Goal: Book appointment/travel/reservation

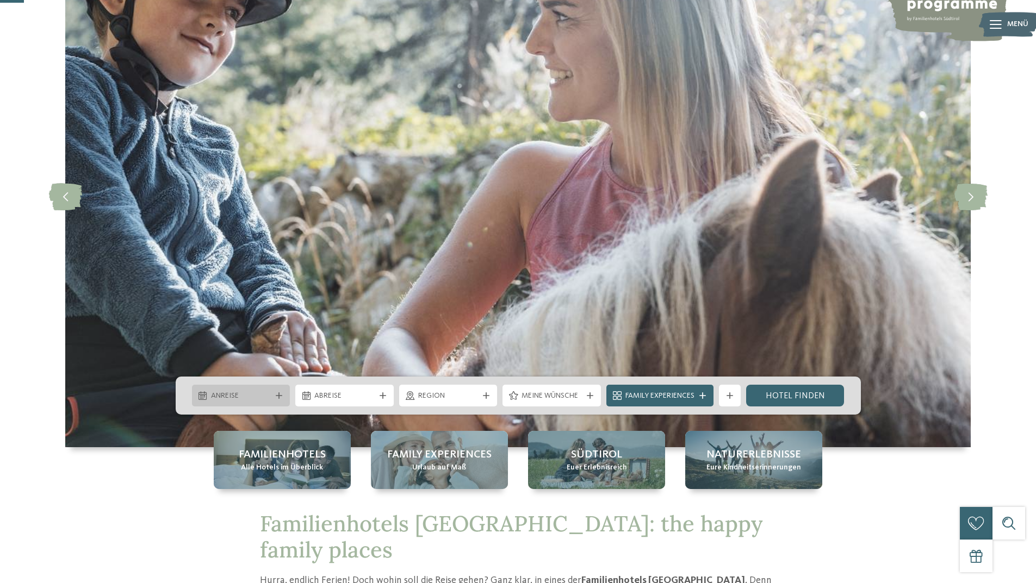
click at [280, 394] on icon at bounding box center [279, 396] width 7 height 7
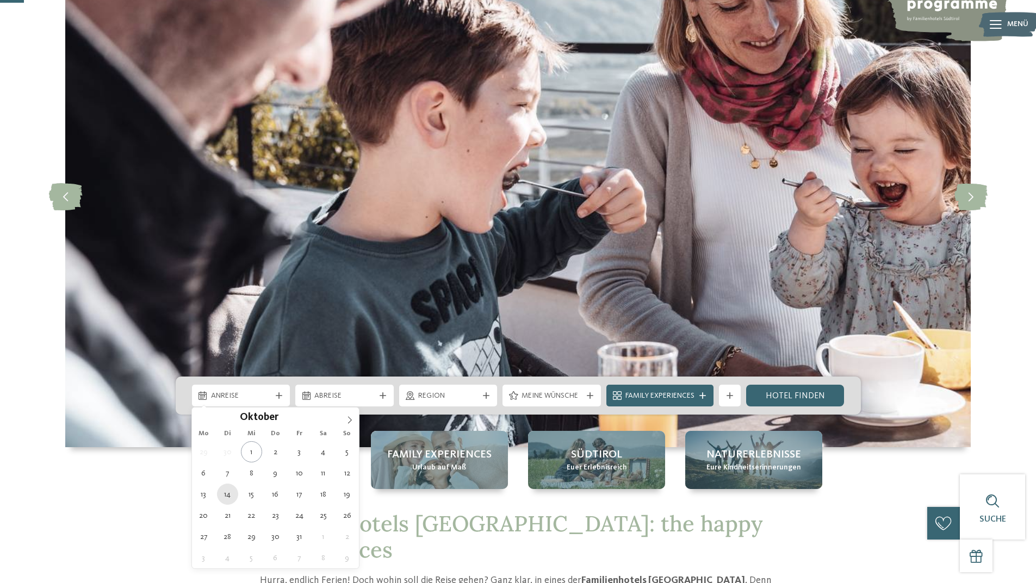
type div "14.10.2025"
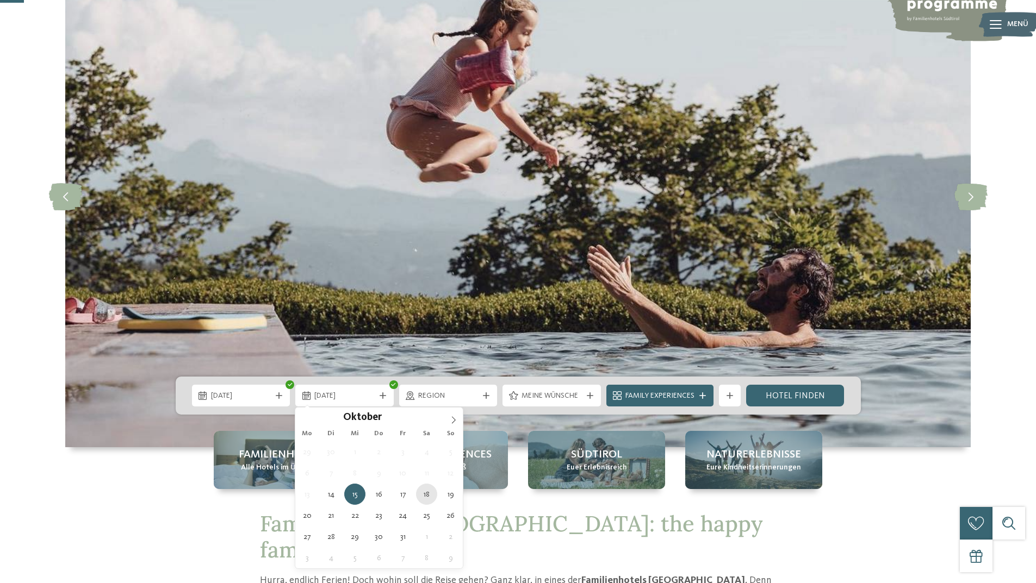
type div "18.10.2025"
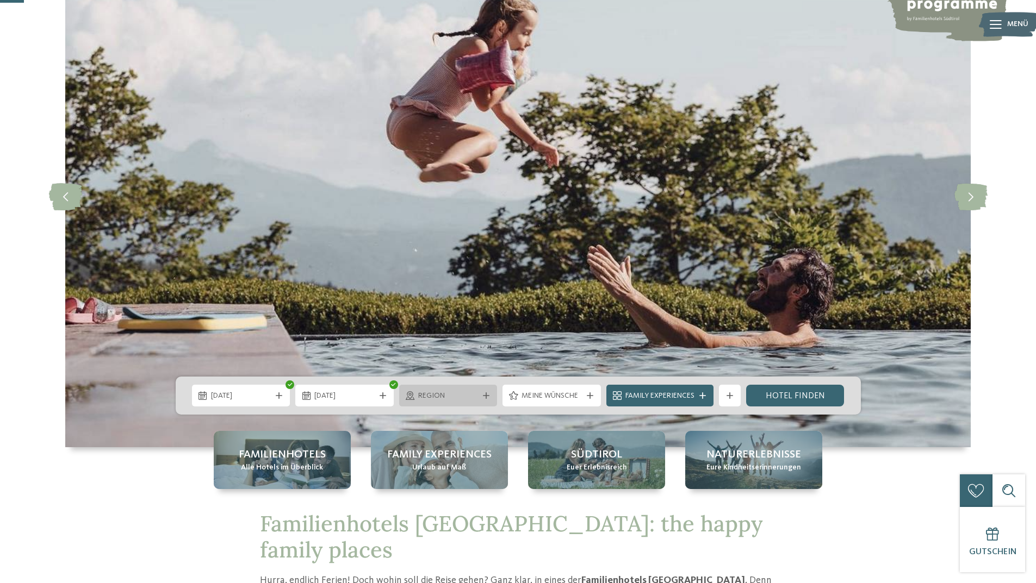
click at [486, 397] on icon at bounding box center [486, 396] width 7 height 7
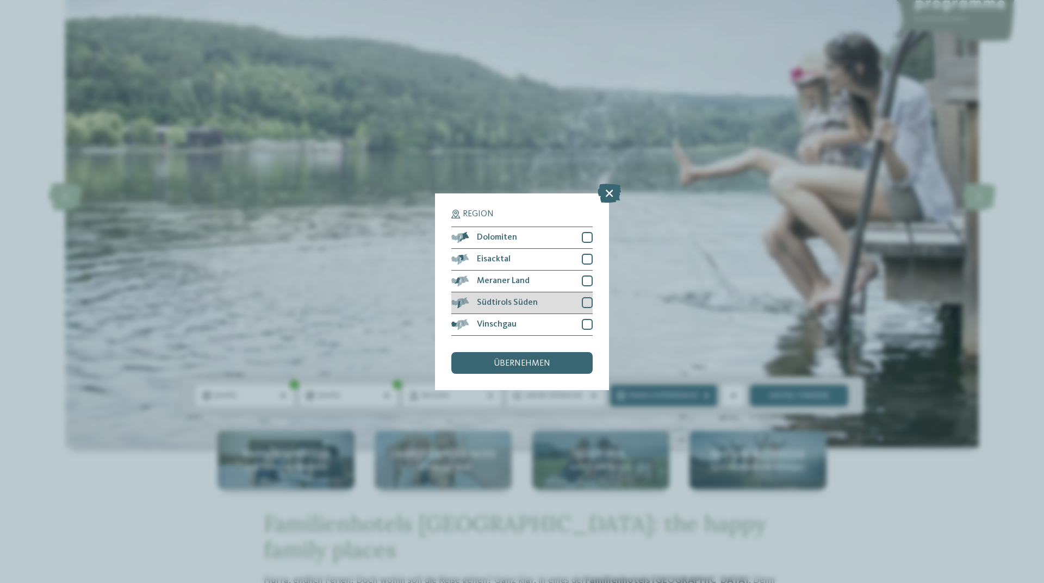
click at [585, 302] on div at bounding box center [587, 302] width 11 height 11
click at [586, 320] on div at bounding box center [587, 324] width 11 height 11
click at [588, 283] on div at bounding box center [587, 281] width 11 height 11
click at [555, 367] on div "übernehmen" at bounding box center [521, 363] width 141 height 22
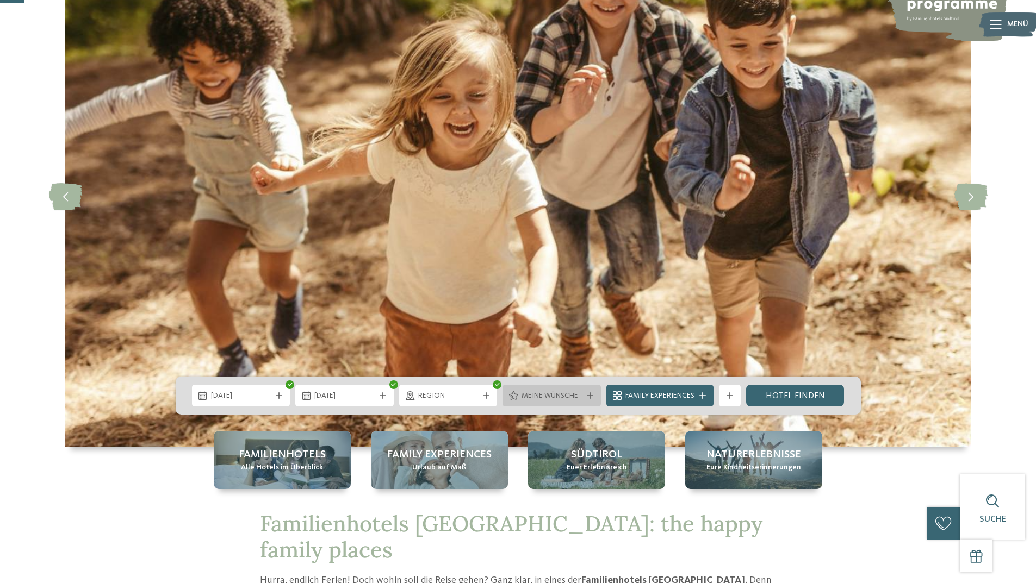
click at [592, 393] on icon at bounding box center [590, 396] width 7 height 7
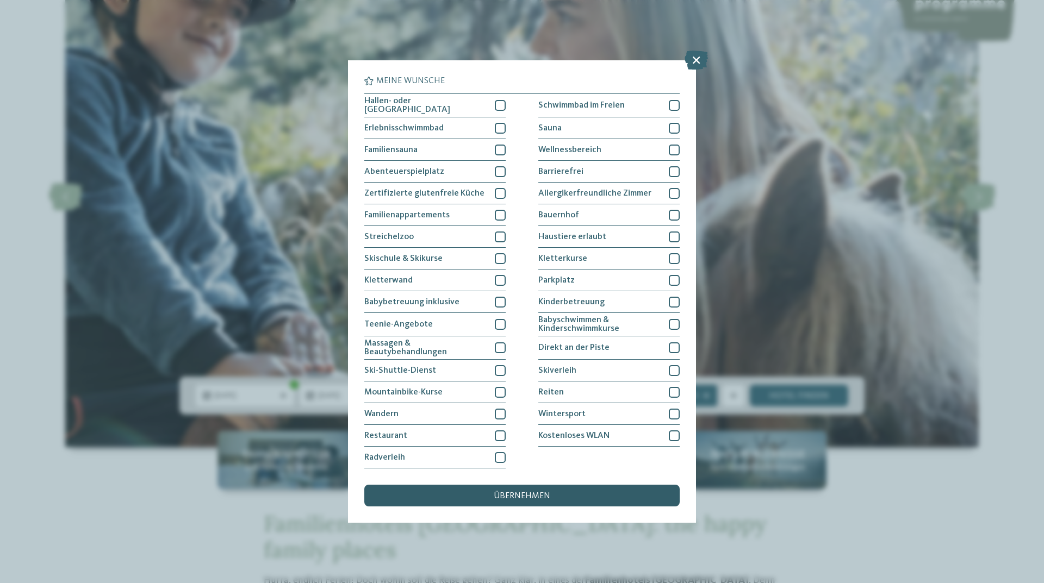
click at [554, 492] on div "übernehmen" at bounding box center [521, 496] width 315 height 22
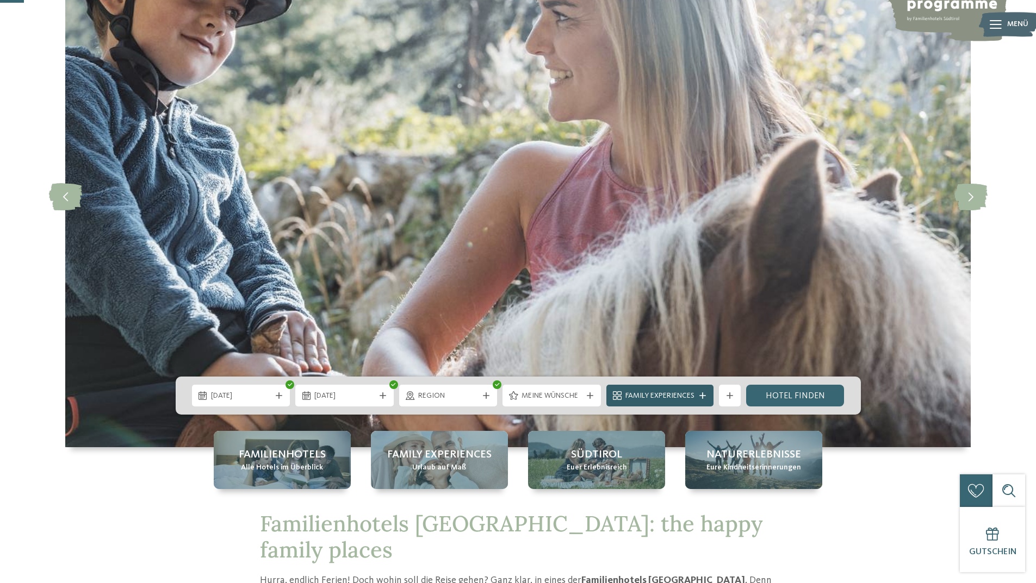
click at [705, 396] on icon at bounding box center [702, 396] width 7 height 7
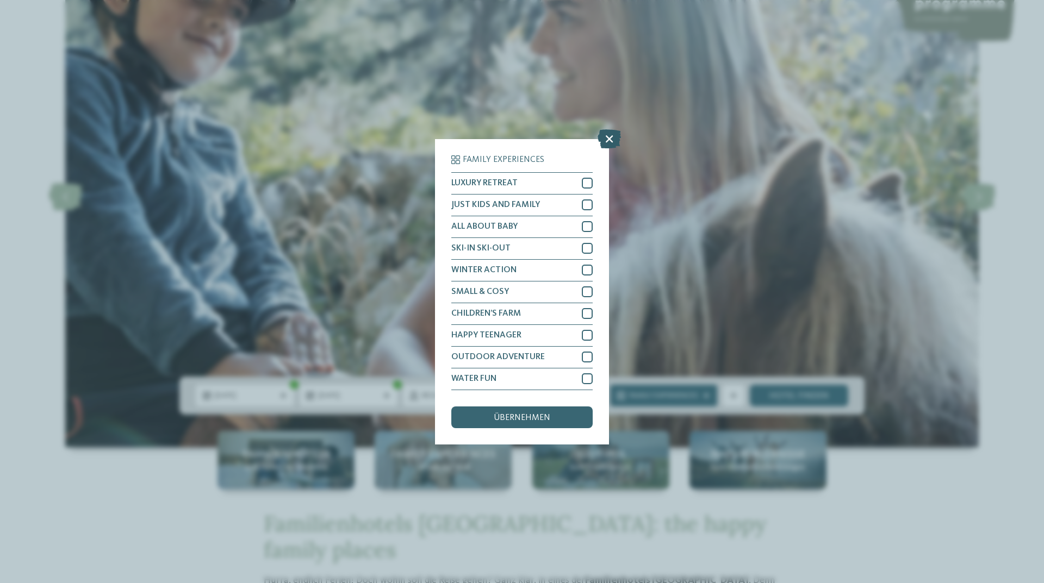
click at [606, 136] on icon at bounding box center [609, 138] width 23 height 19
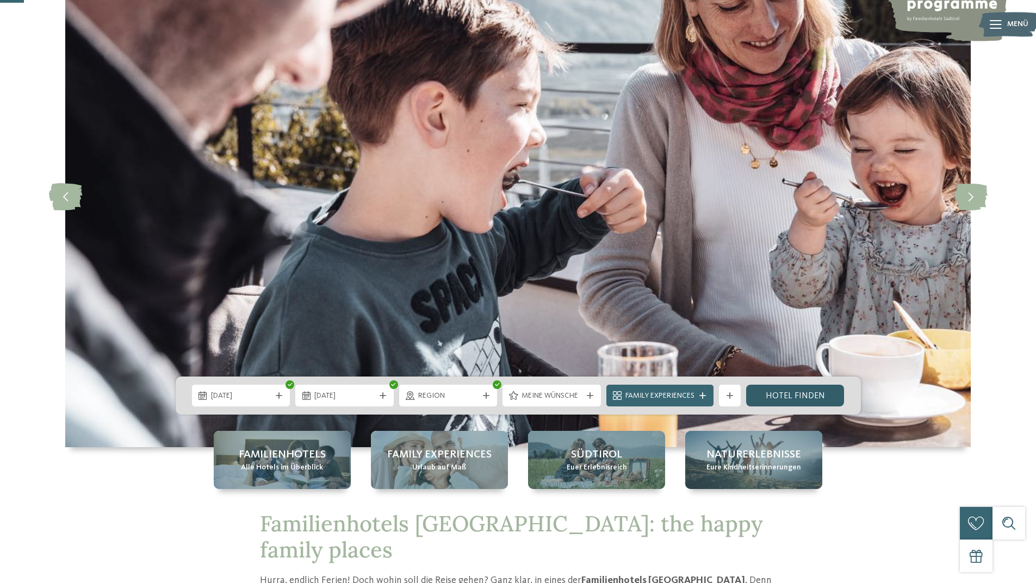
click at [792, 398] on link "Hotel finden" at bounding box center [795, 396] width 98 height 22
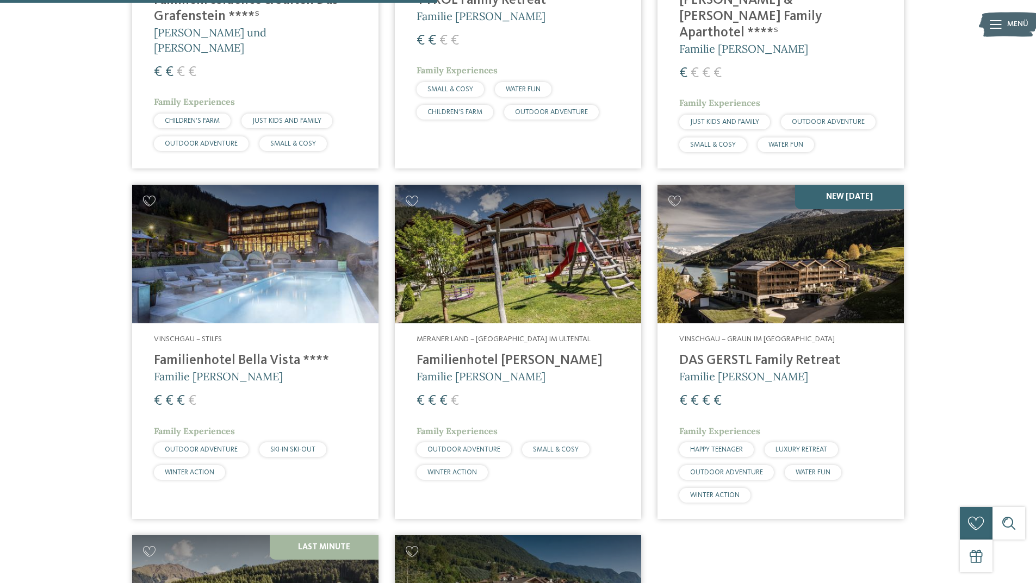
scroll to position [581, 0]
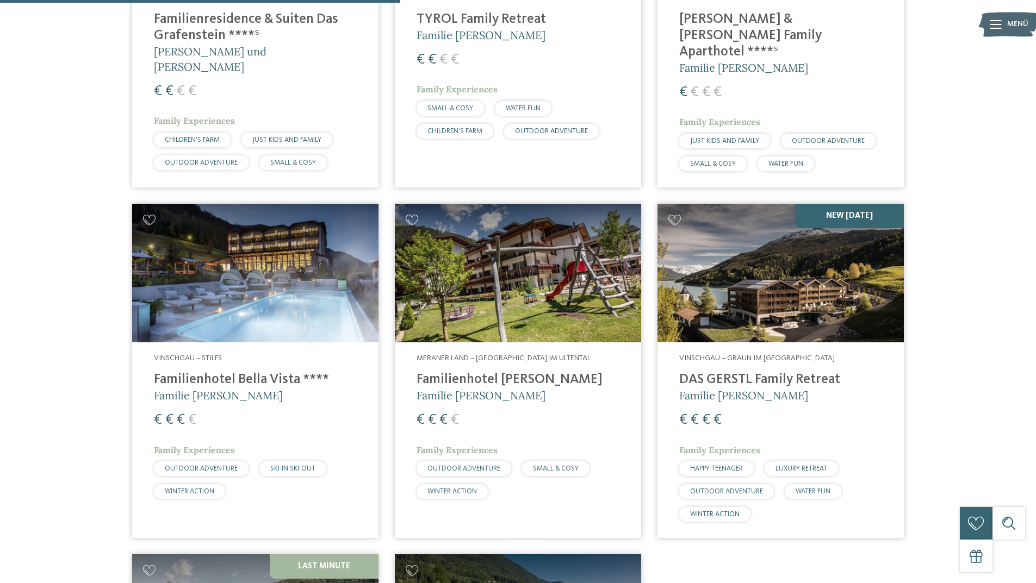
click at [771, 309] on img at bounding box center [780, 273] width 246 height 139
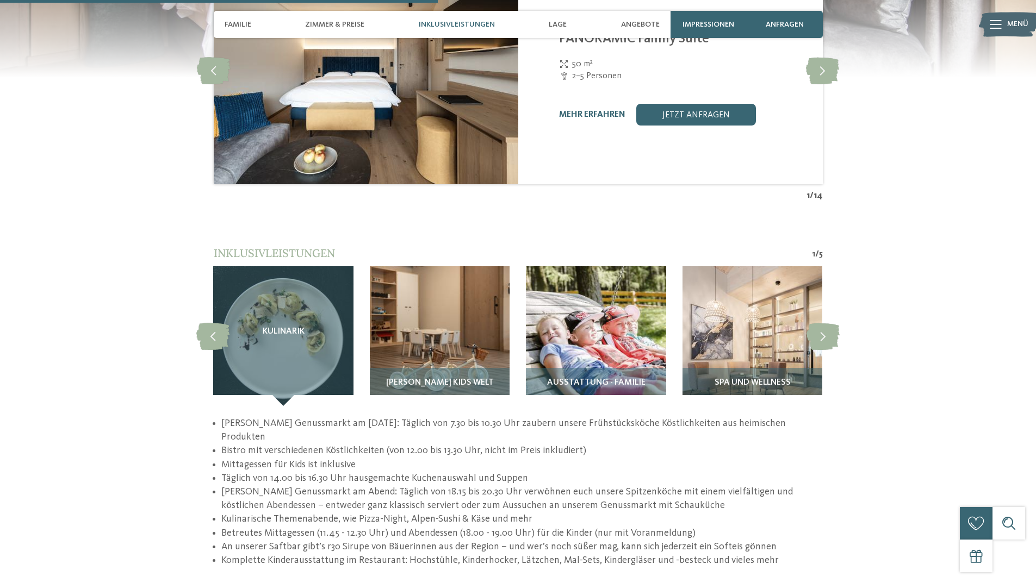
scroll to position [1523, 0]
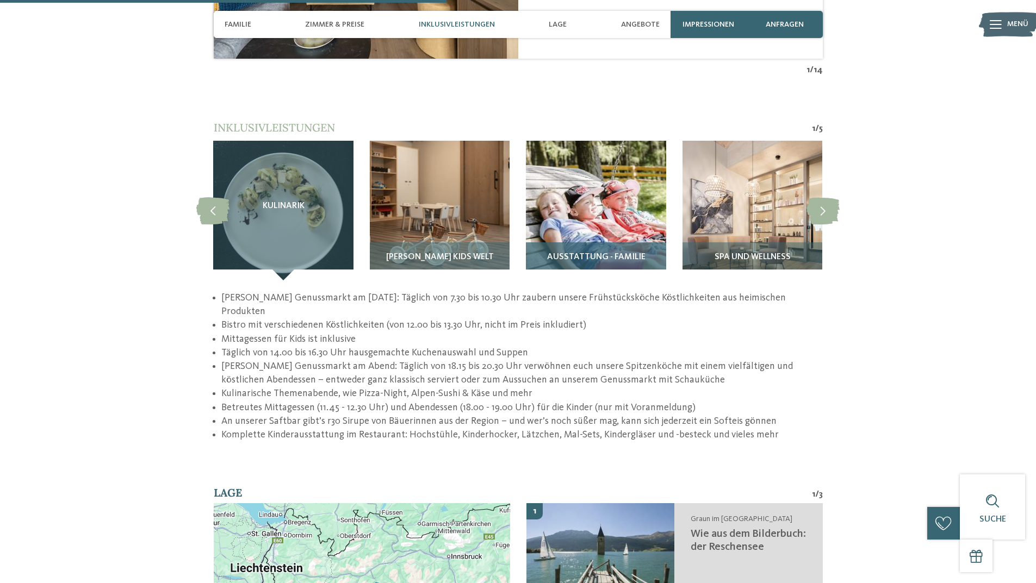
click at [639, 223] on img at bounding box center [596, 211] width 140 height 140
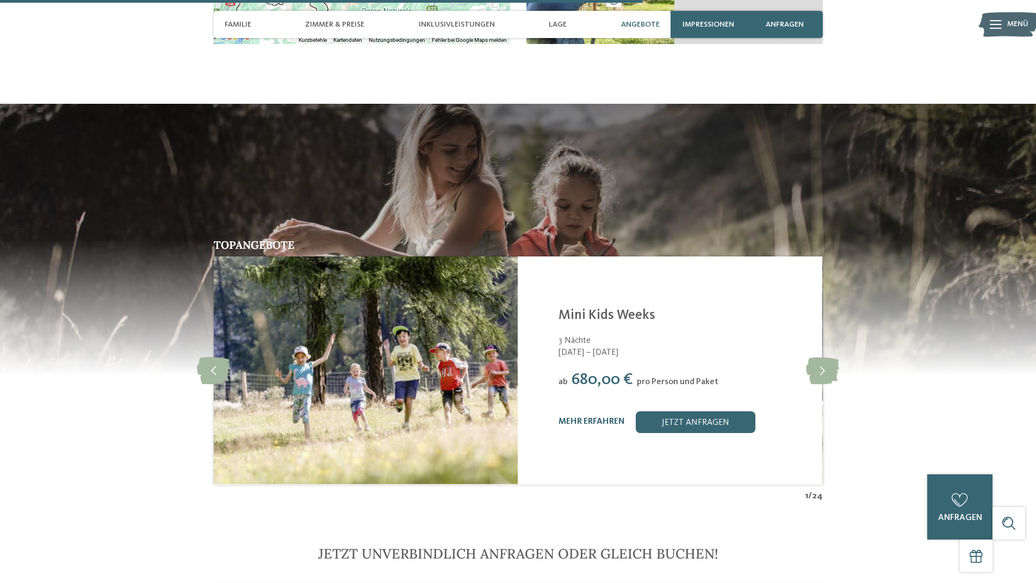
scroll to position [1958, 0]
